Goal: Ask a question: Seek information or help from site administrators or community

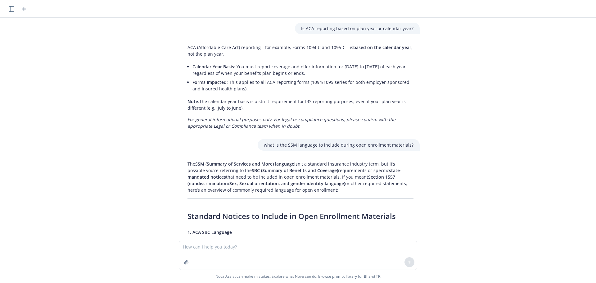
scroll to position [314, 0]
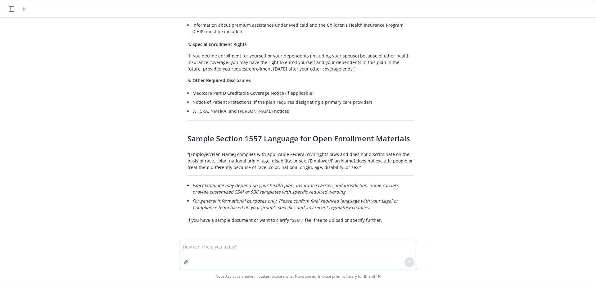
click at [272, 253] on textarea at bounding box center [298, 255] width 238 height 29
type textarea "where do i find nova compare?"
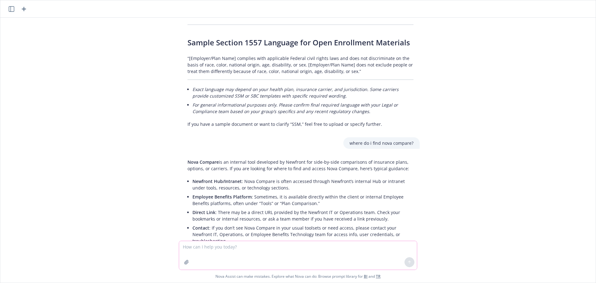
scroll to position [449, 0]
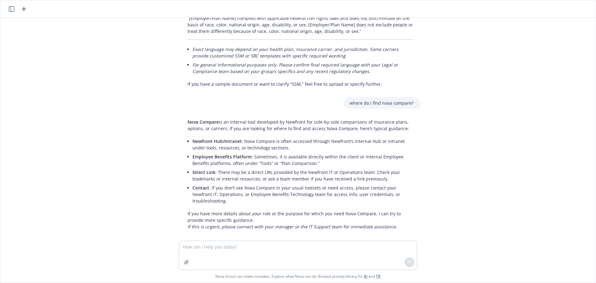
click at [544, 39] on div "Is ACA reporting based on plan year or calendar year? ACA (Affordable Care Act)…" at bounding box center [298, 129] width 590 height 223
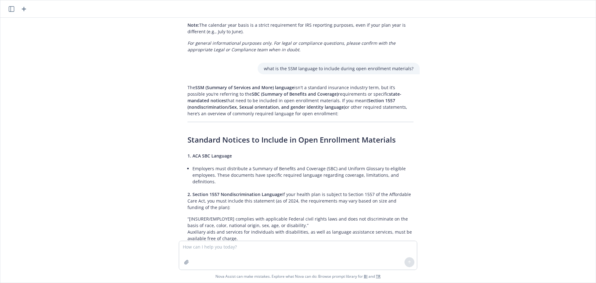
scroll to position [46, 0]
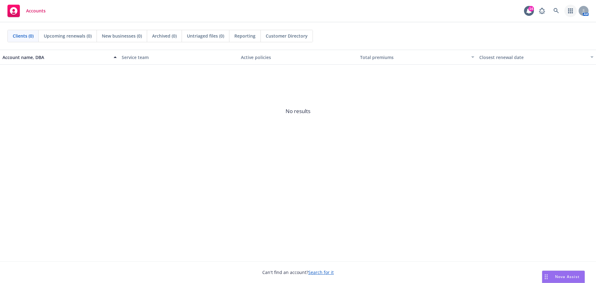
click at [571, 10] on icon "button" at bounding box center [570, 10] width 5 height 5
click at [582, 12] on icon at bounding box center [583, 11] width 3 height 1
click at [569, 274] on span "Nova Assist" at bounding box center [567, 276] width 25 height 5
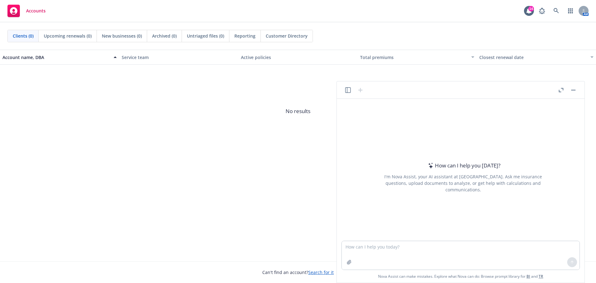
click at [576, 90] on button "button" at bounding box center [572, 89] width 7 height 7
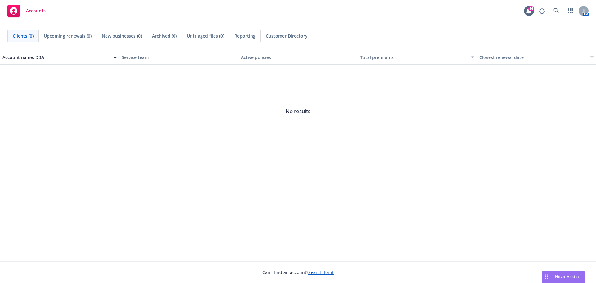
click at [23, 14] on div "Accounts" at bounding box center [26, 11] width 38 height 12
